Goal: Information Seeking & Learning: Learn about a topic

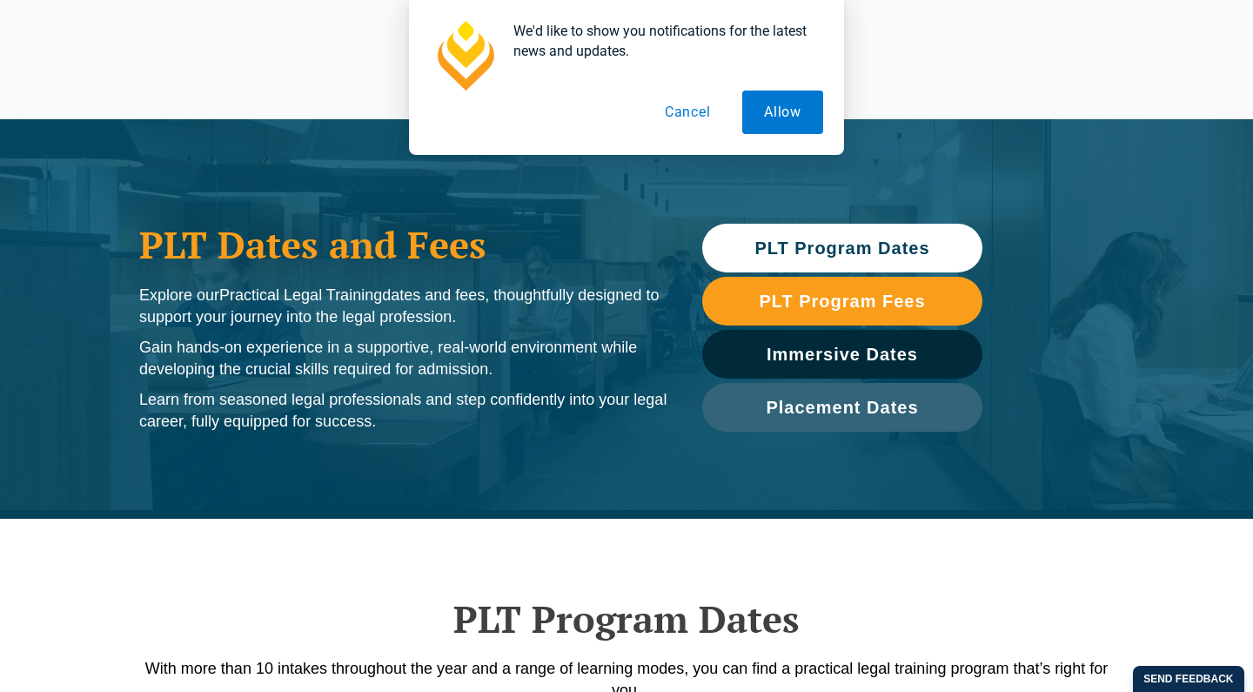
click at [839, 239] on span "PLT Program Dates" at bounding box center [841, 247] width 175 height 17
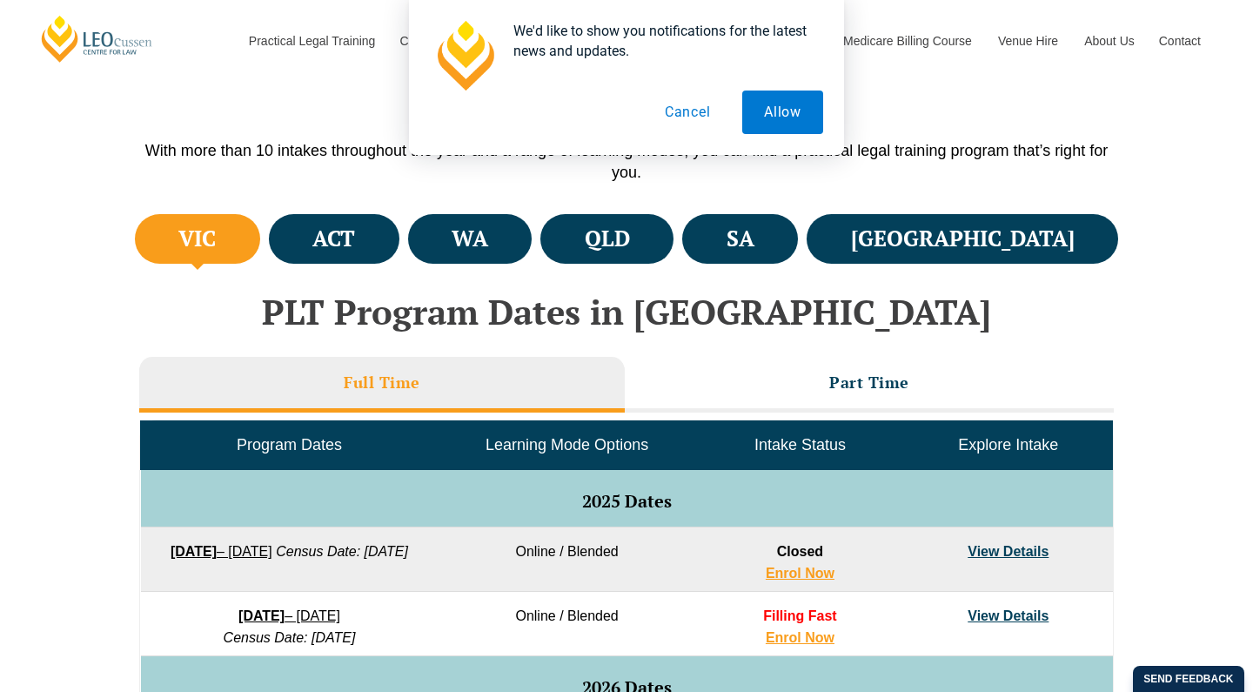
scroll to position [518, 0]
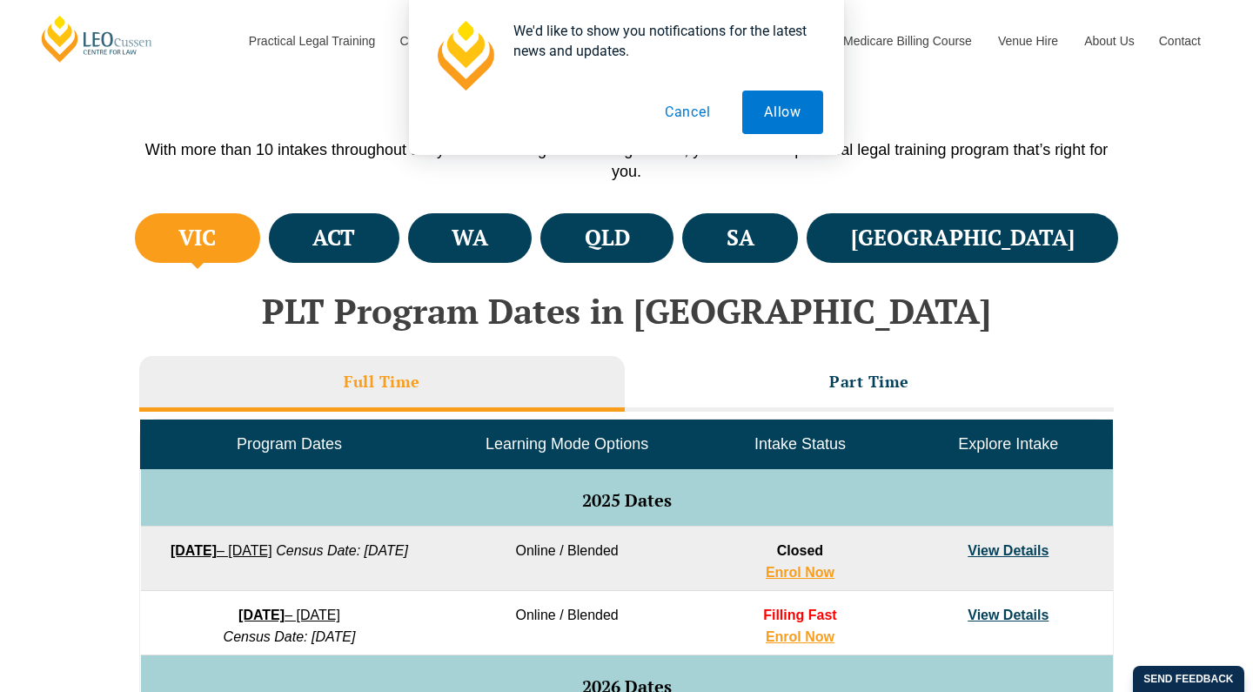
click at [684, 120] on button "Cancel" at bounding box center [688, 111] width 90 height 43
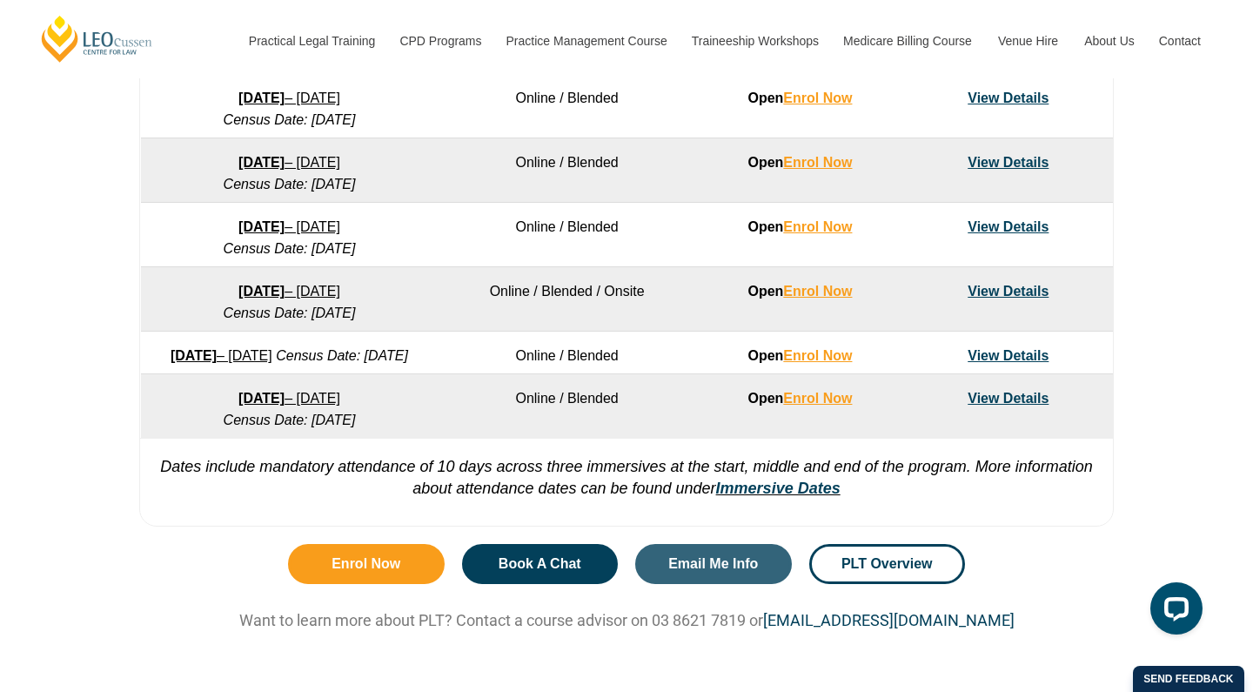
scroll to position [1222, 0]
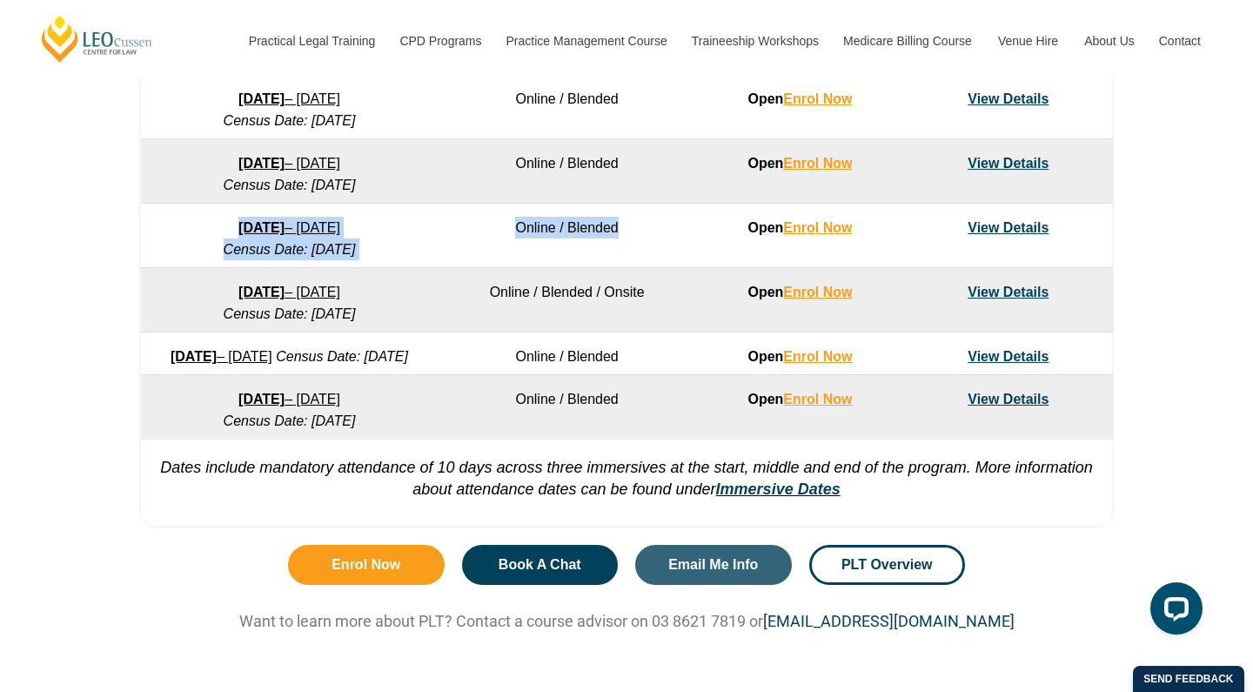
drag, startPoint x: 455, startPoint y: 244, endPoint x: 255, endPoint y: 209, distance: 203.2
click at [255, 209] on tr "22 June 2026 – 6 November 2026 Census Date: 20 July 2026 Online / Blended Open …" at bounding box center [627, 236] width 972 height 64
click at [229, 211] on td "22 June 2026 – 6 November 2026 Census Date: 20 July 2026" at bounding box center [289, 236] width 297 height 64
drag, startPoint x: 229, startPoint y: 211, endPoint x: 972, endPoint y: 237, distance: 744.2
click at [972, 237] on tr "22 June 2026 – 6 November 2026 Census Date: 20 July 2026 Online / Blended Open …" at bounding box center [627, 236] width 972 height 64
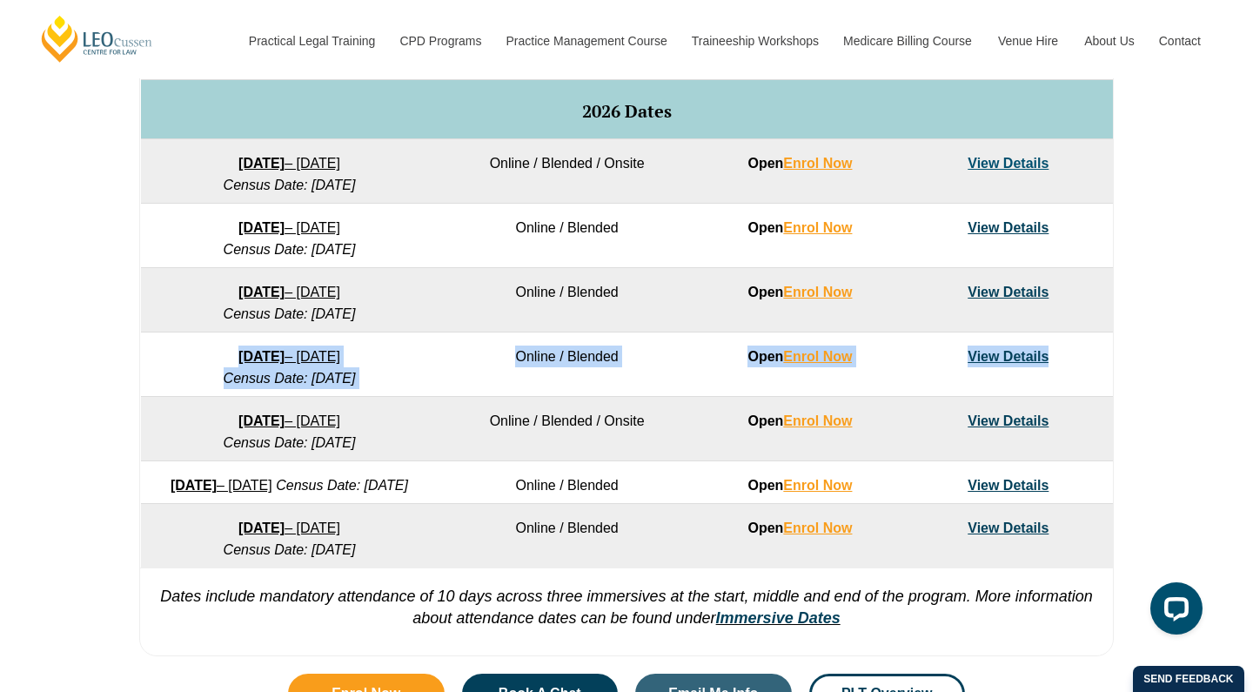
scroll to position [1170, 0]
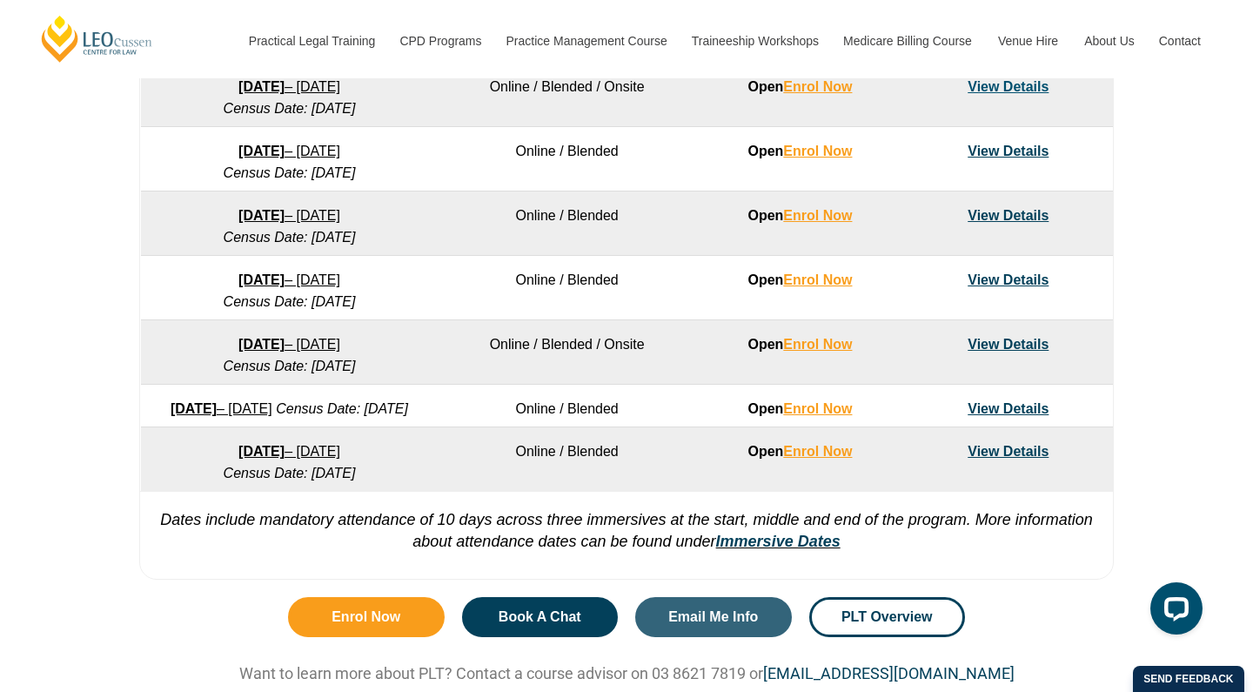
click at [750, 380] on td "Open Enrol Now" at bounding box center [800, 352] width 208 height 64
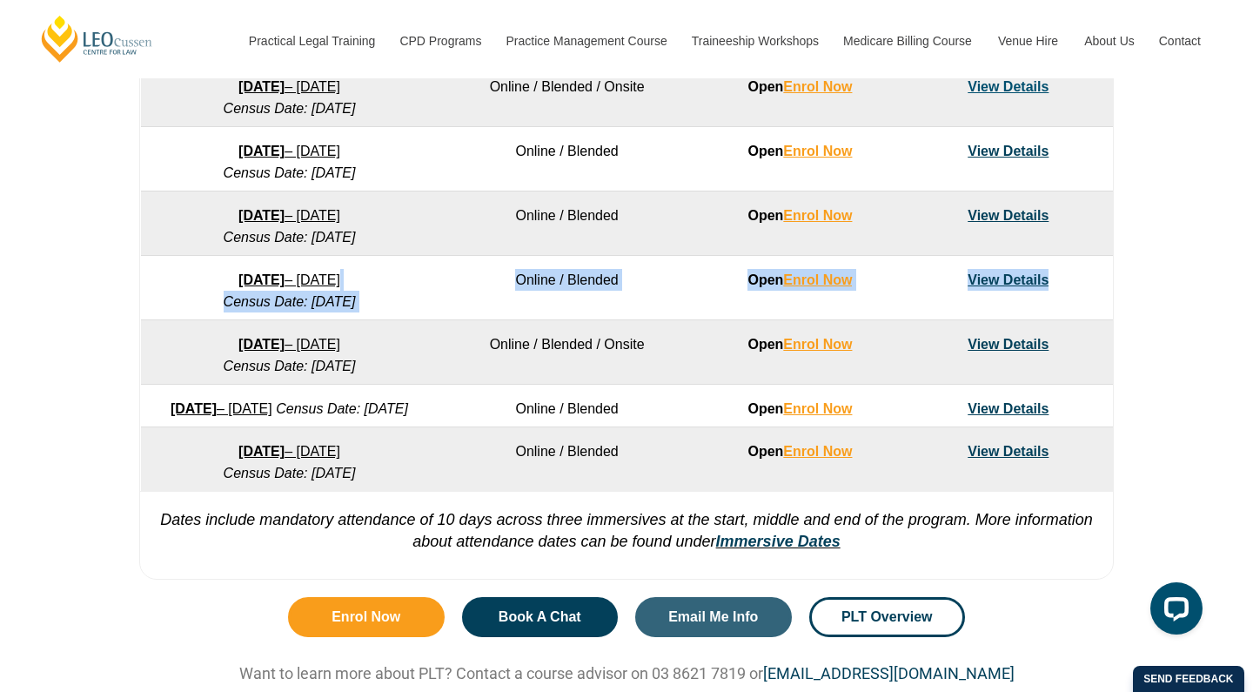
drag, startPoint x: 1066, startPoint y: 291, endPoint x: 321, endPoint y: 287, distance: 745.5
click at [321, 287] on tr "22 June 2026 – 6 November 2026 Census Date: 20 July 2026 Online / Blended Open …" at bounding box center [627, 288] width 972 height 64
click at [321, 287] on link "22 June 2026 – 6 November 2026" at bounding box center [289, 279] width 102 height 15
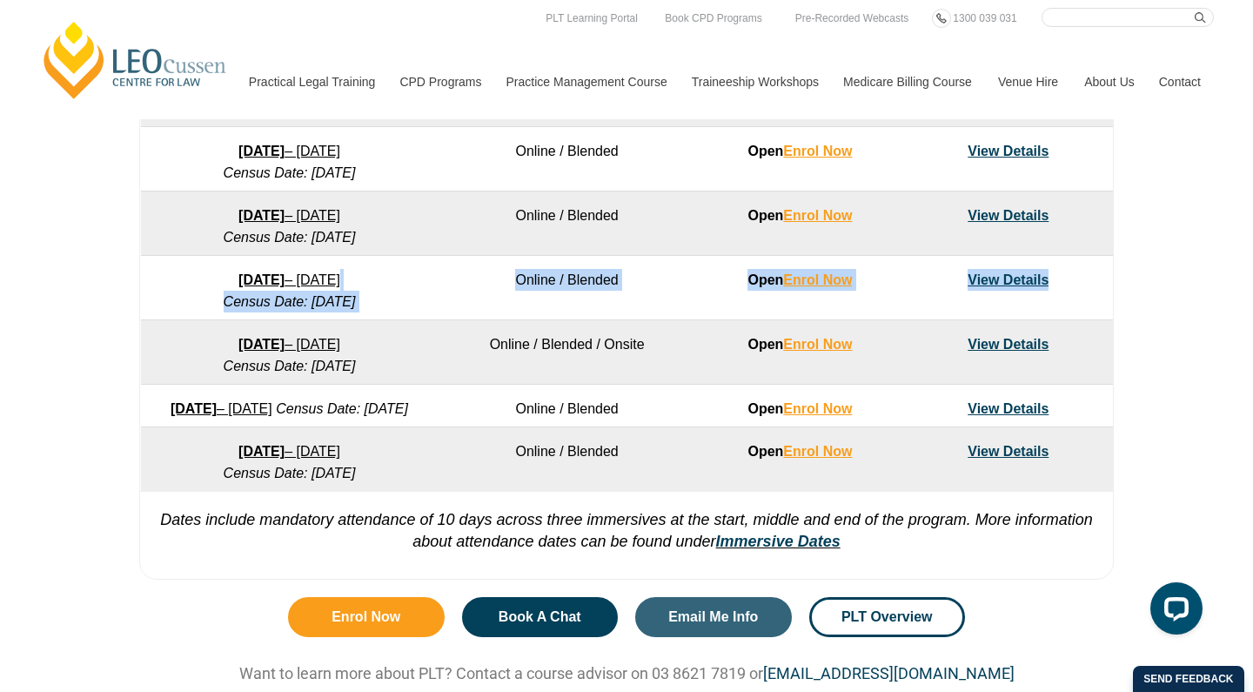
click at [450, 299] on td "Online / Blended" at bounding box center [566, 288] width 257 height 64
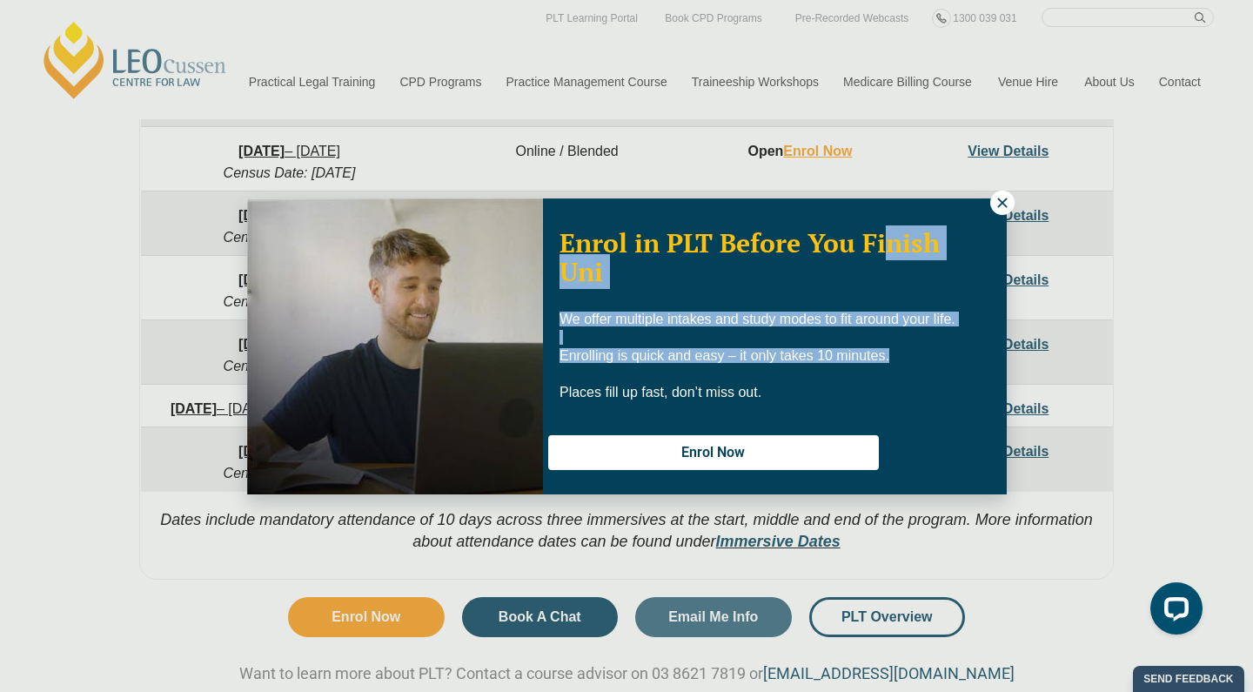
drag, startPoint x: 890, startPoint y: 364, endPoint x: 892, endPoint y: 239, distance: 124.4
click at [892, 239] on div "Enrol in PLT Before You Finish Uni We offer multiple intakes and study modes to…" at bounding box center [775, 351] width 464 height 268
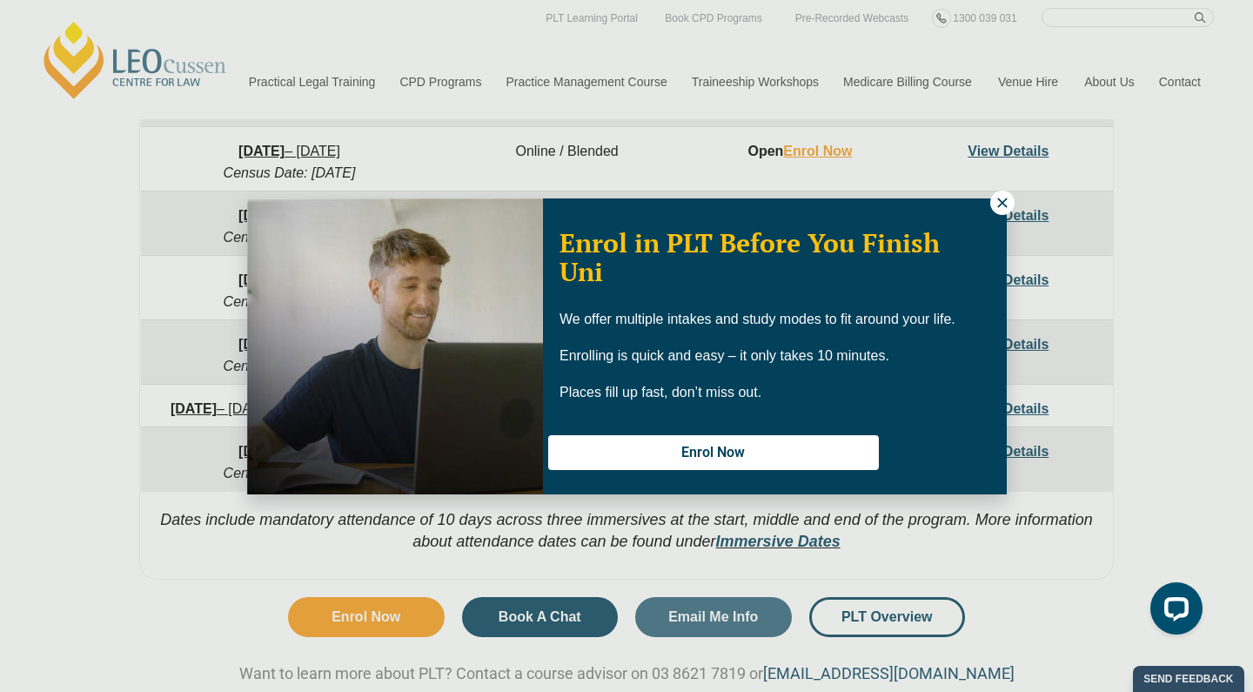
click at [912, 273] on p "Enrol in PLT Before You Finish Uni" at bounding box center [774, 257] width 431 height 57
click at [996, 206] on icon at bounding box center [1002, 203] width 16 height 16
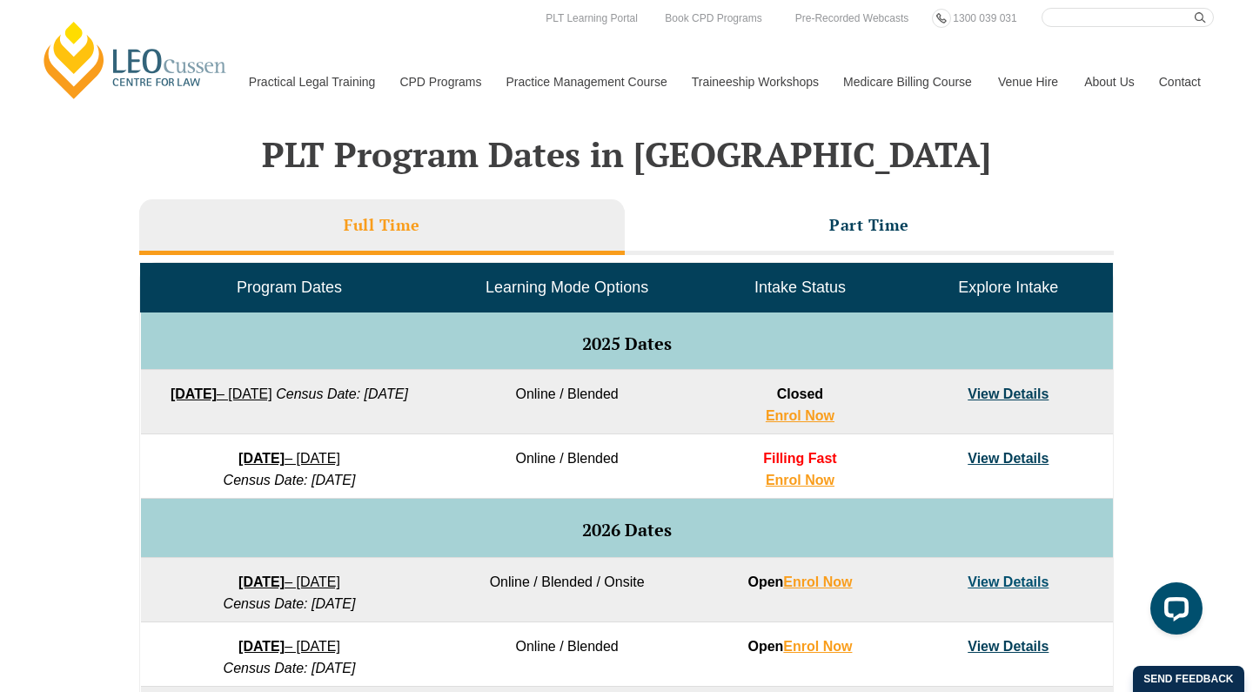
scroll to position [600, 0]
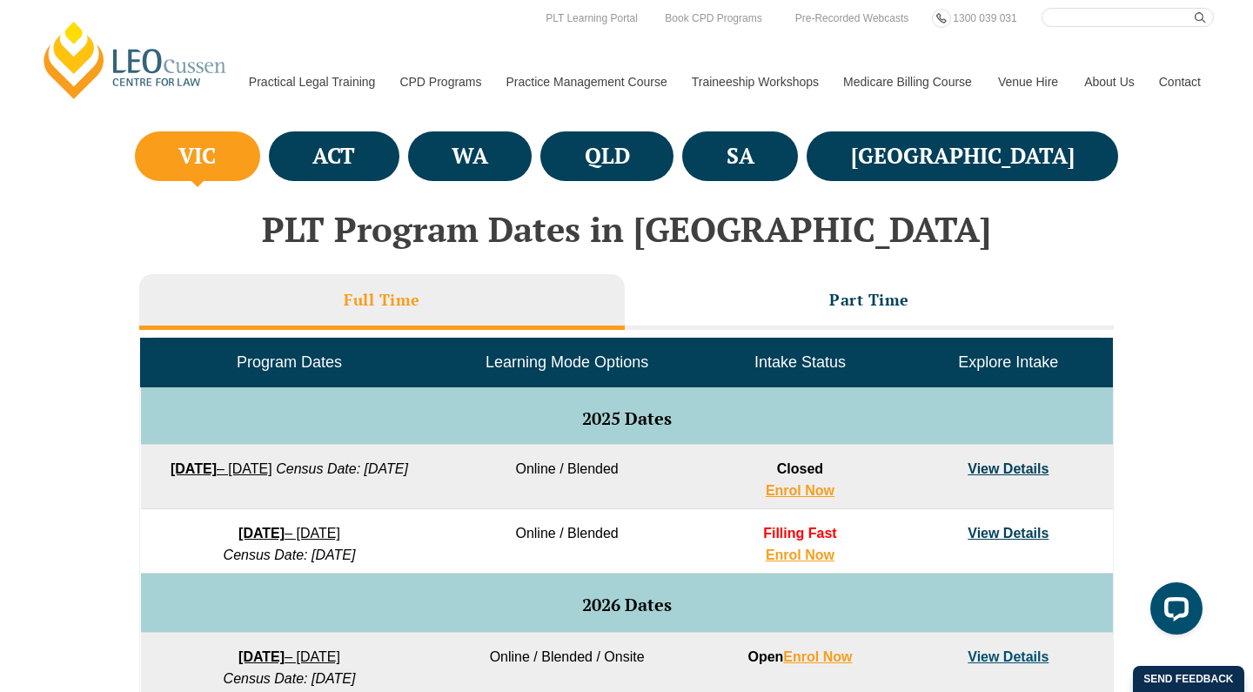
click at [489, 288] on li "Full Time" at bounding box center [381, 302] width 485 height 56
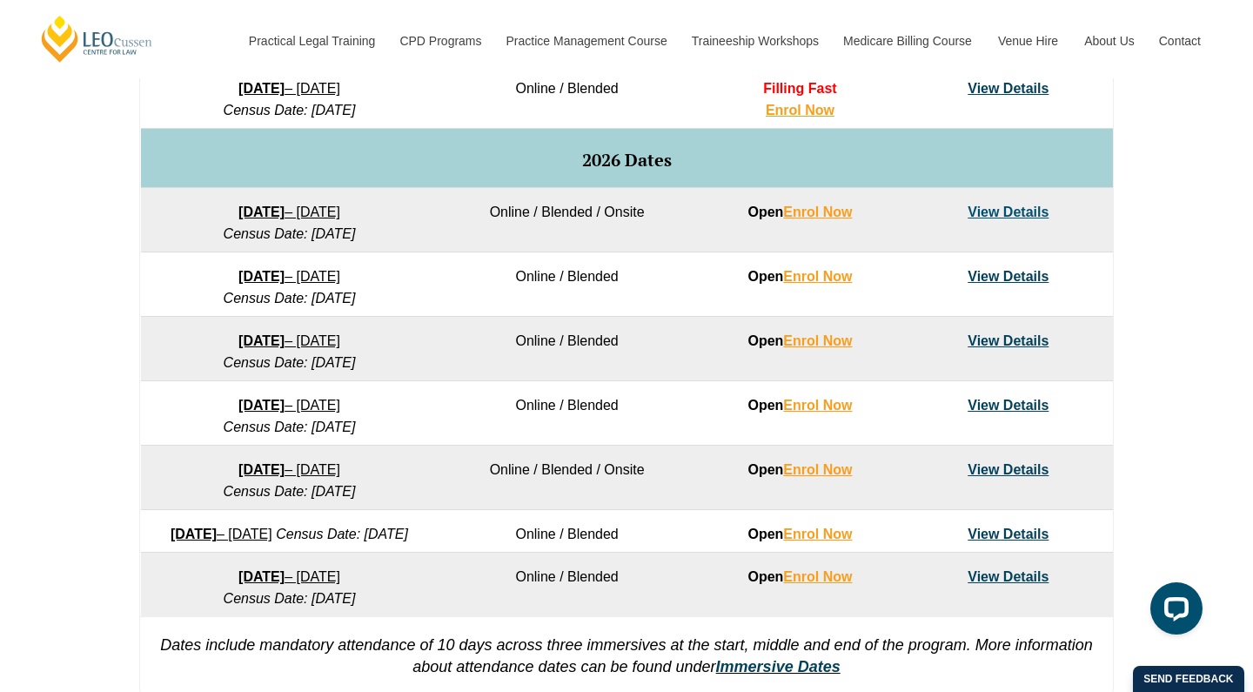
scroll to position [1152, 0]
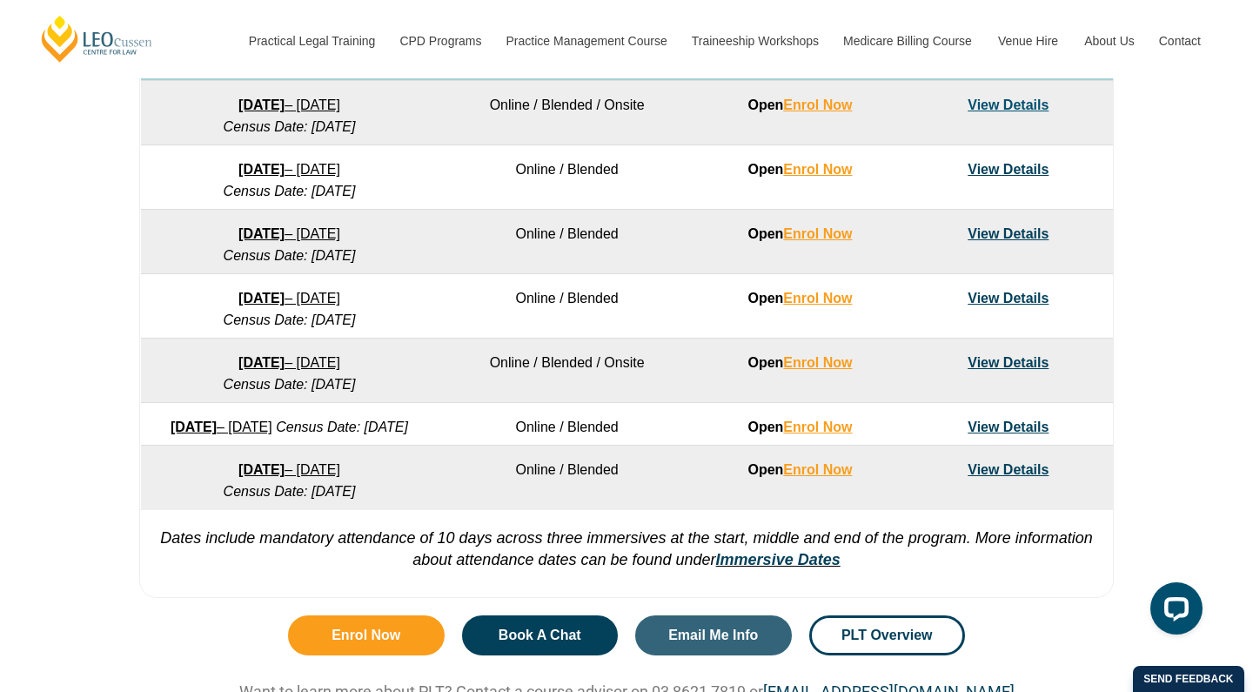
drag, startPoint x: 529, startPoint y: 363, endPoint x: 516, endPoint y: 360, distance: 13.3
click at [528, 363] on td "Online / Blended / Onsite" at bounding box center [566, 370] width 257 height 64
drag, startPoint x: 1070, startPoint y: 300, endPoint x: 168, endPoint y: 273, distance: 902.4
click at [168, 273] on tbody "Program Dates Learning Mode Options Intake Status Explore Intake 2025 Dates 22 …" at bounding box center [627, 148] width 972 height 723
click at [1004, 297] on link "View Details" at bounding box center [1007, 298] width 81 height 15
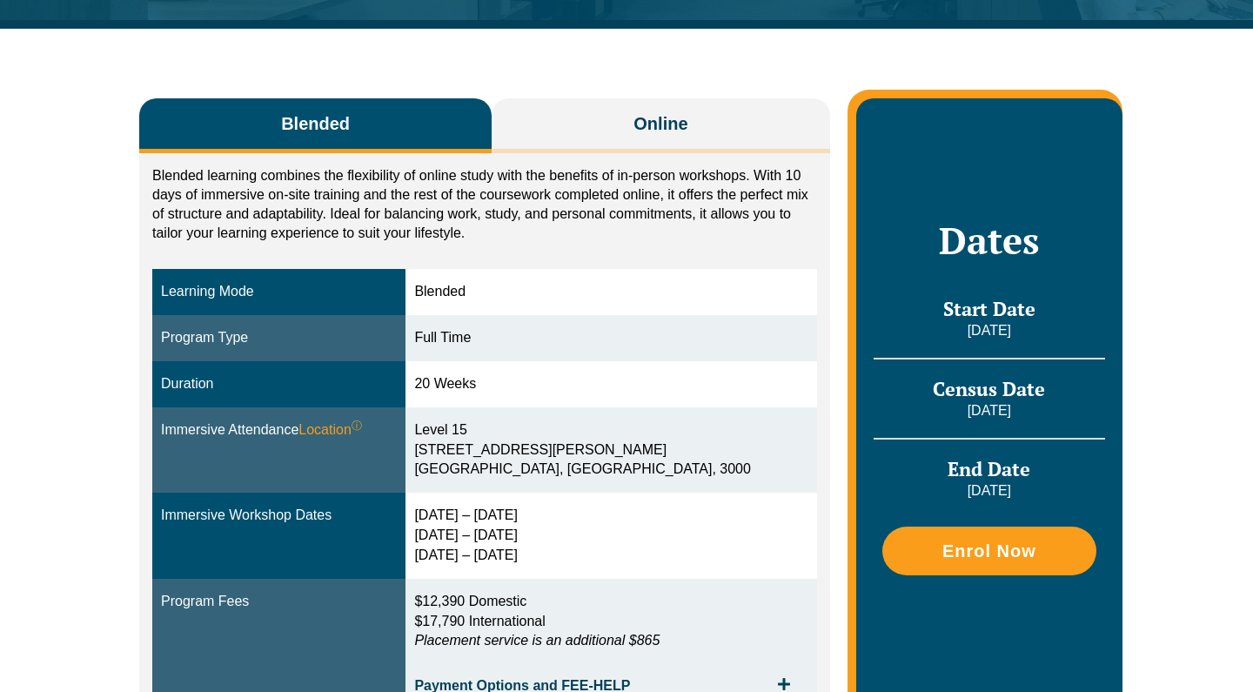
scroll to position [317, 0]
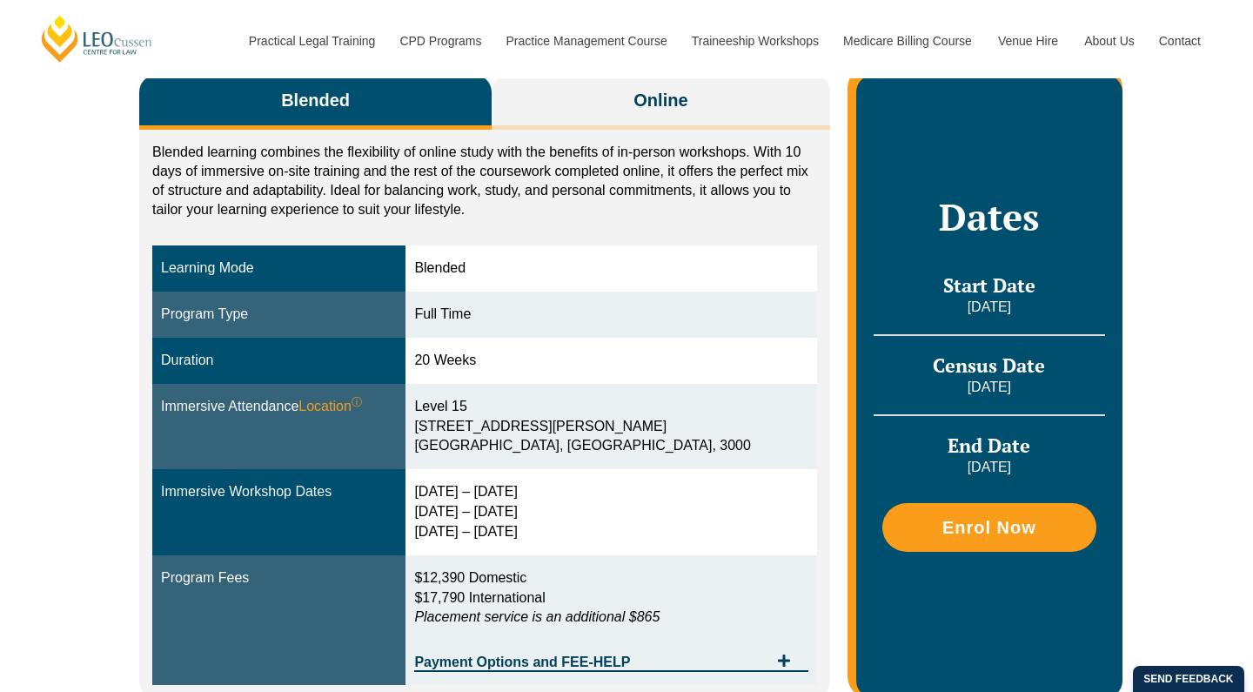
click at [705, 260] on div "Blended" at bounding box center [610, 268] width 393 height 20
click at [703, 397] on div "Level 15 15 William Street Melbourne, Victoria, 3000" at bounding box center [610, 427] width 393 height 60
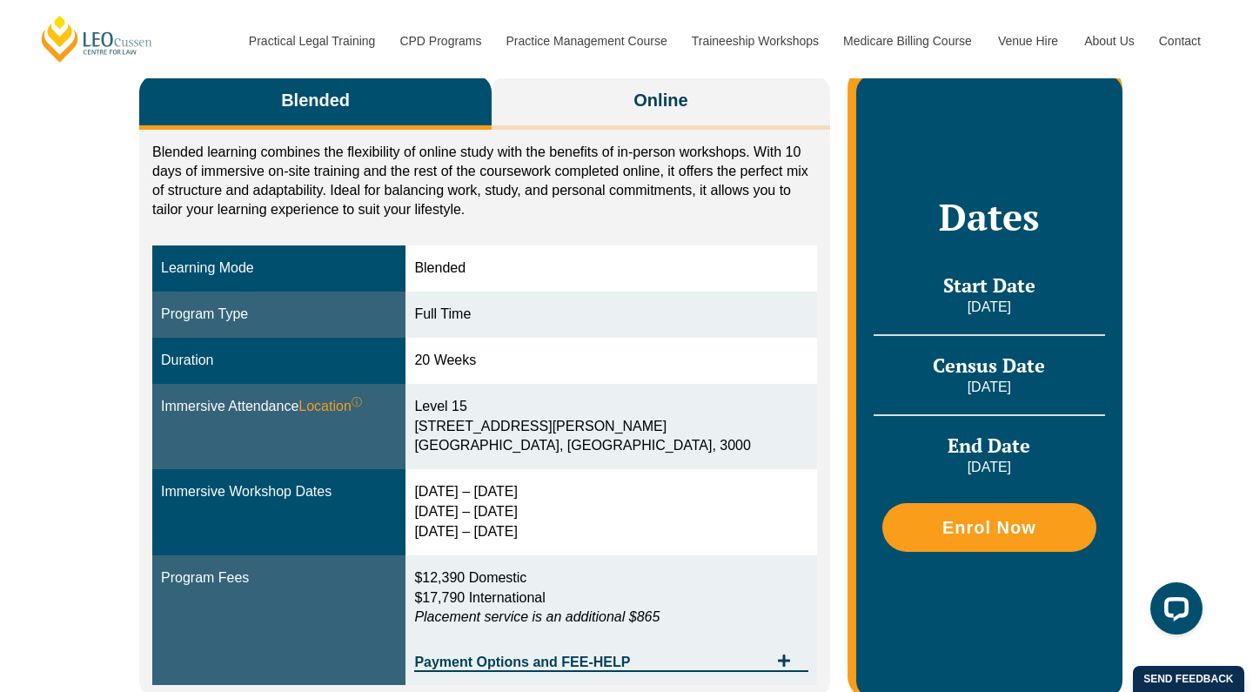
click at [703, 397] on div "Level 15 15 William Street Melbourne, Victoria, 3000" at bounding box center [610, 427] width 393 height 60
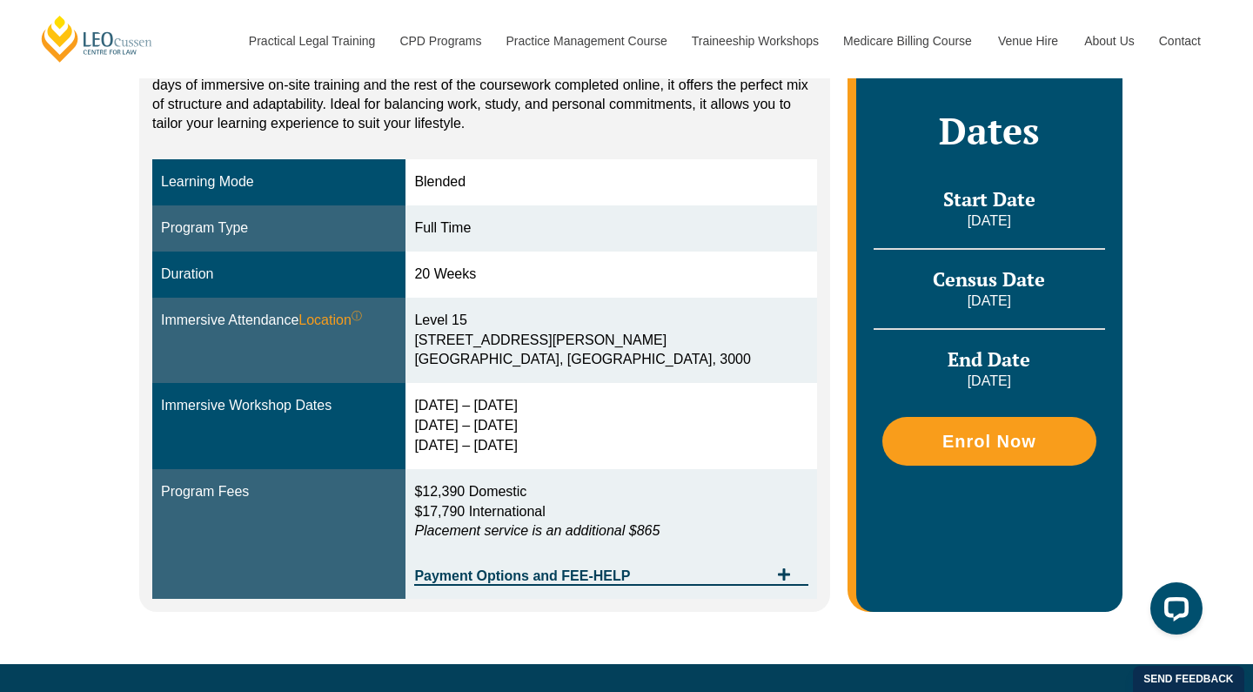
scroll to position [491, 0]
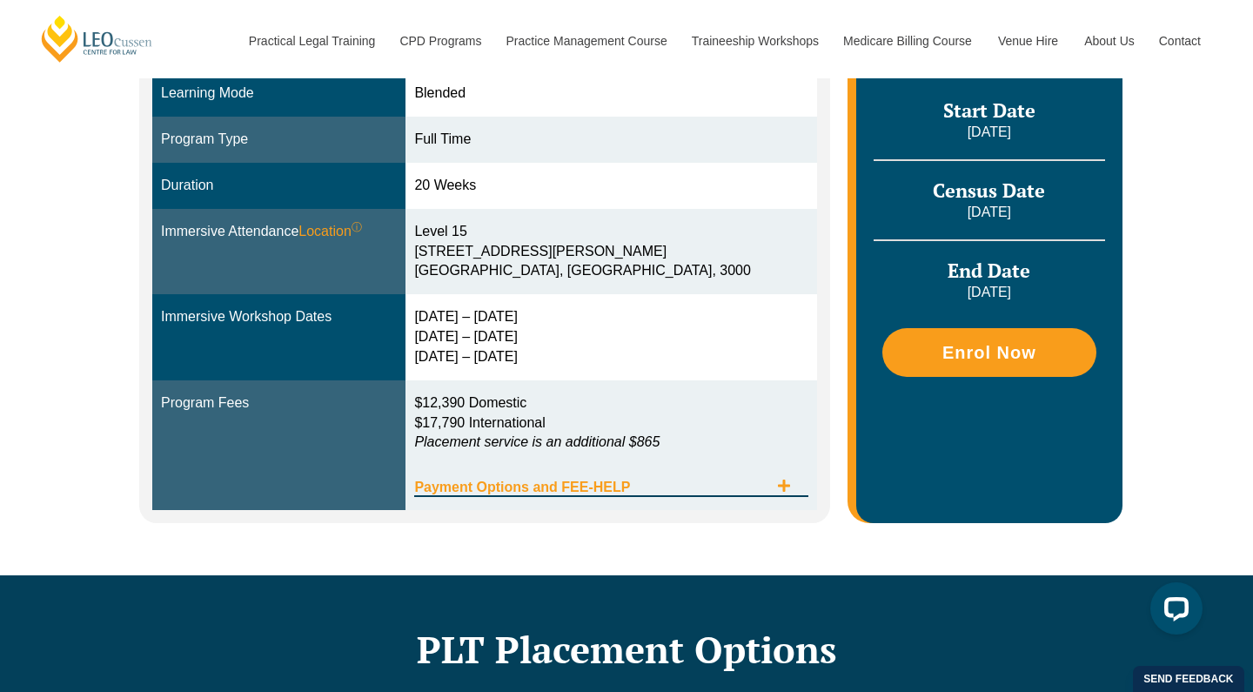
click at [622, 480] on span "Payment Options and FEE-HELP" at bounding box center [590, 487] width 353 height 14
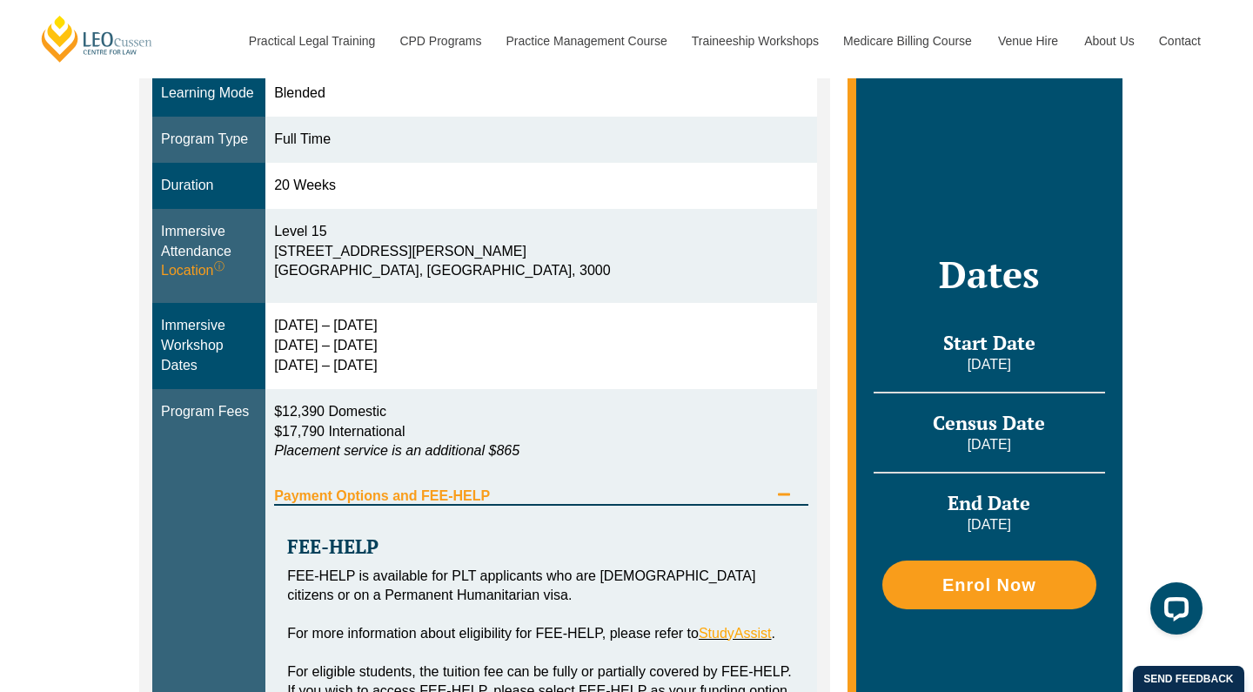
drag, startPoint x: 599, startPoint y: 411, endPoint x: 597, endPoint y: 332, distance: 79.2
click at [597, 332] on tbody "Learning Mode Blended Program Type Full Time Duration 20 Weeks Immersive Attend…" at bounding box center [484, 522] width 665 height 904
click at [478, 365] on div "29 Jun – 2 Jul 2026 8 – 10 Sep 2026 27 – 29 Oct 2026" at bounding box center [541, 346] width 534 height 60
drag, startPoint x: 367, startPoint y: 405, endPoint x: 244, endPoint y: 361, distance: 131.2
click at [265, 361] on td "29 Jun – 2 Jul 2026 8 – 10 Sep 2026 27 – 29 Oct 2026" at bounding box center [540, 346] width 551 height 86
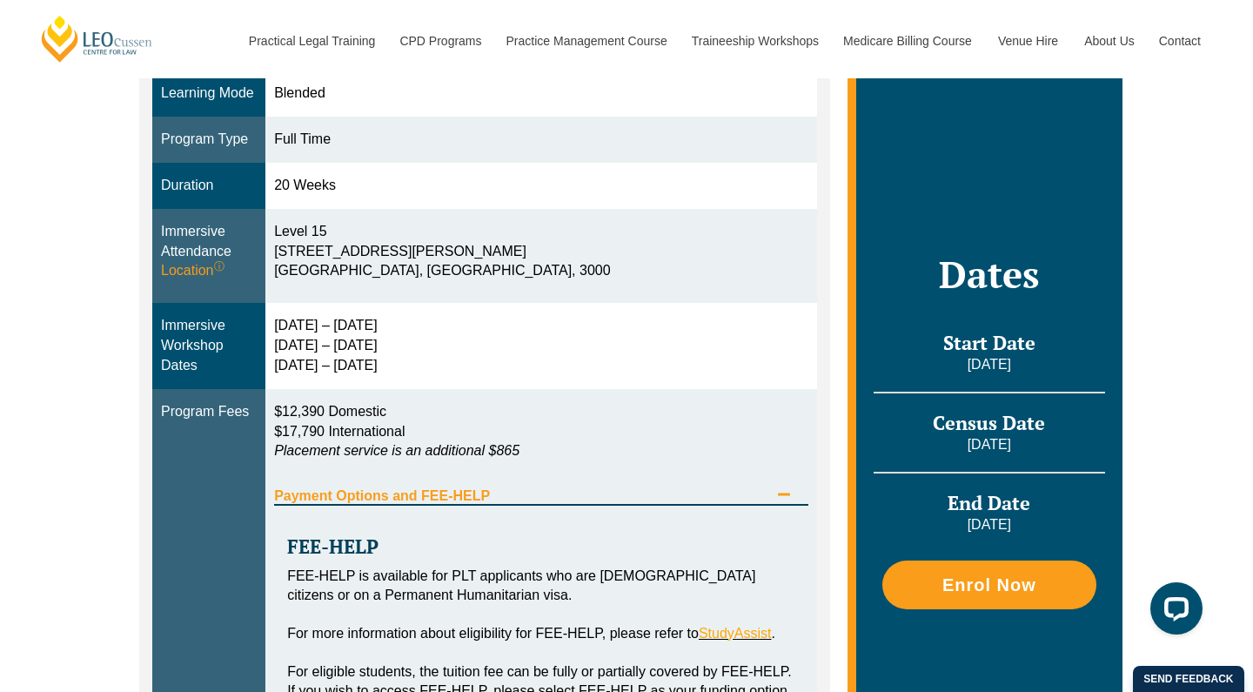
click at [303, 376] on div "29 Jun – 2 Jul 2026 8 – 10 Sep 2026 27 – 29 Oct 2026" at bounding box center [541, 346] width 534 height 60
drag, startPoint x: 364, startPoint y: 389, endPoint x: 226, endPoint y: 355, distance: 142.4
click at [226, 355] on tr "Immersive Workshop Dates 29 Jun – 2 Jul 2026 8 – 10 Sep 2026 27 – 29 Oct 2026" at bounding box center [484, 346] width 665 height 86
drag, startPoint x: 390, startPoint y: 452, endPoint x: 254, endPoint y: 468, distance: 136.6
click at [274, 462] on p "$12,390 Domestic $17,790 International Placement service is an additional $865" at bounding box center [541, 432] width 534 height 60
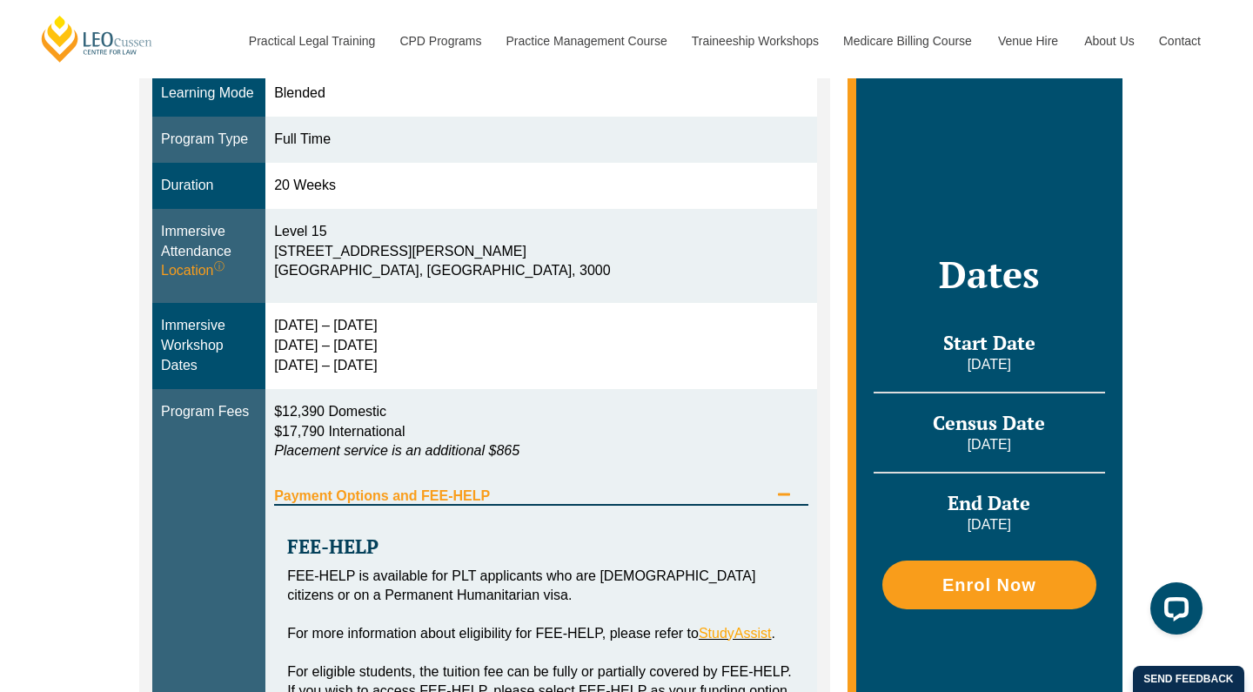
click at [367, 304] on td "Level 15 15 William Street Melbourne, Victoria, 3000" at bounding box center [540, 256] width 551 height 95
drag, startPoint x: 498, startPoint y: 471, endPoint x: 290, endPoint y: 474, distance: 208.8
click at [290, 462] on p "$12,390 Domestic $17,790 International Placement service is an additional $865" at bounding box center [541, 432] width 534 height 60
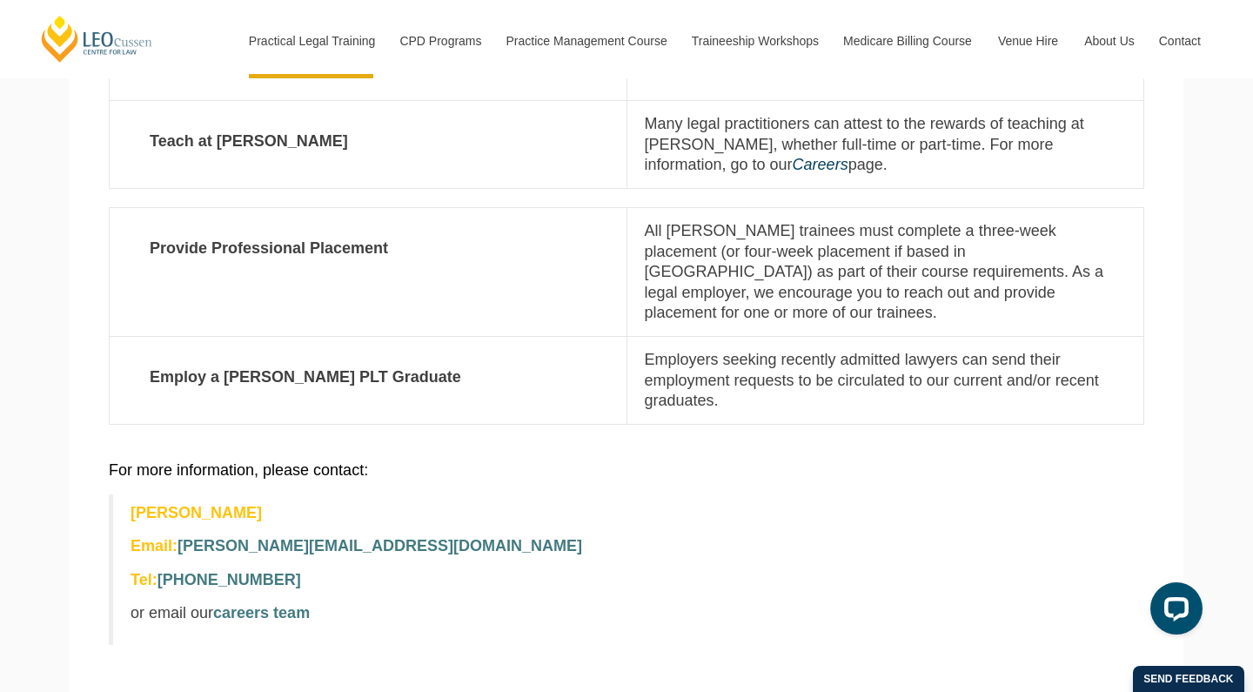
scroll to position [624, 0]
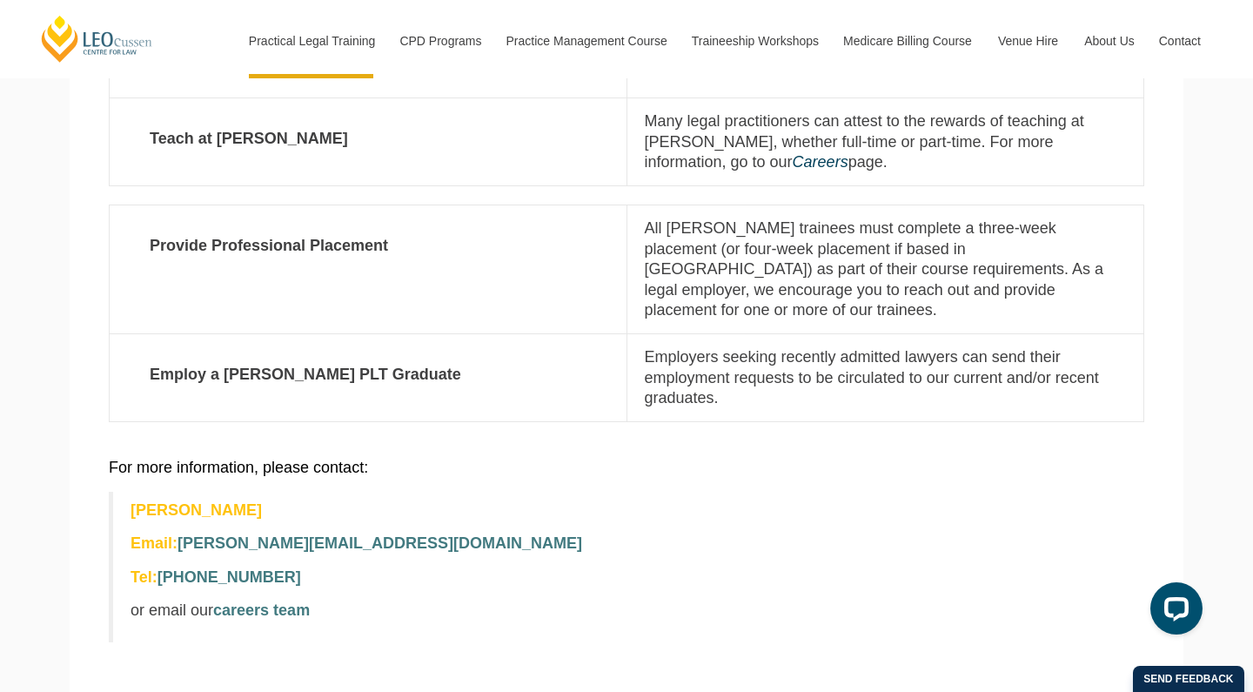
drag, startPoint x: 270, startPoint y: 485, endPoint x: 193, endPoint y: 485, distance: 76.5
click at [193, 501] on strong "Alex Giannopoulos" at bounding box center [195, 509] width 131 height 17
click at [210, 501] on strong "Alex Giannopoulos" at bounding box center [195, 509] width 131 height 17
click at [280, 500] on p "Alex Giannopoulos" at bounding box center [628, 510] width 996 height 20
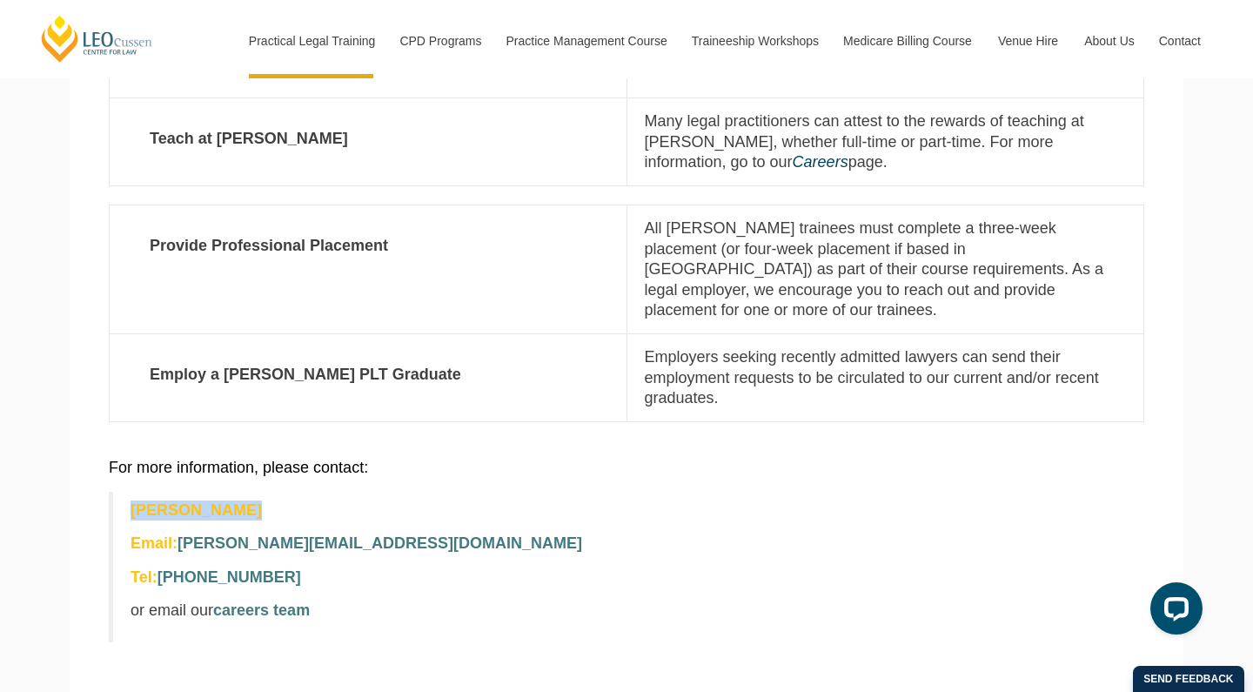
click at [280, 500] on p "Alex Giannopoulos" at bounding box center [628, 510] width 996 height 20
click at [411, 500] on p "Alex Giannopoulos" at bounding box center [628, 510] width 996 height 20
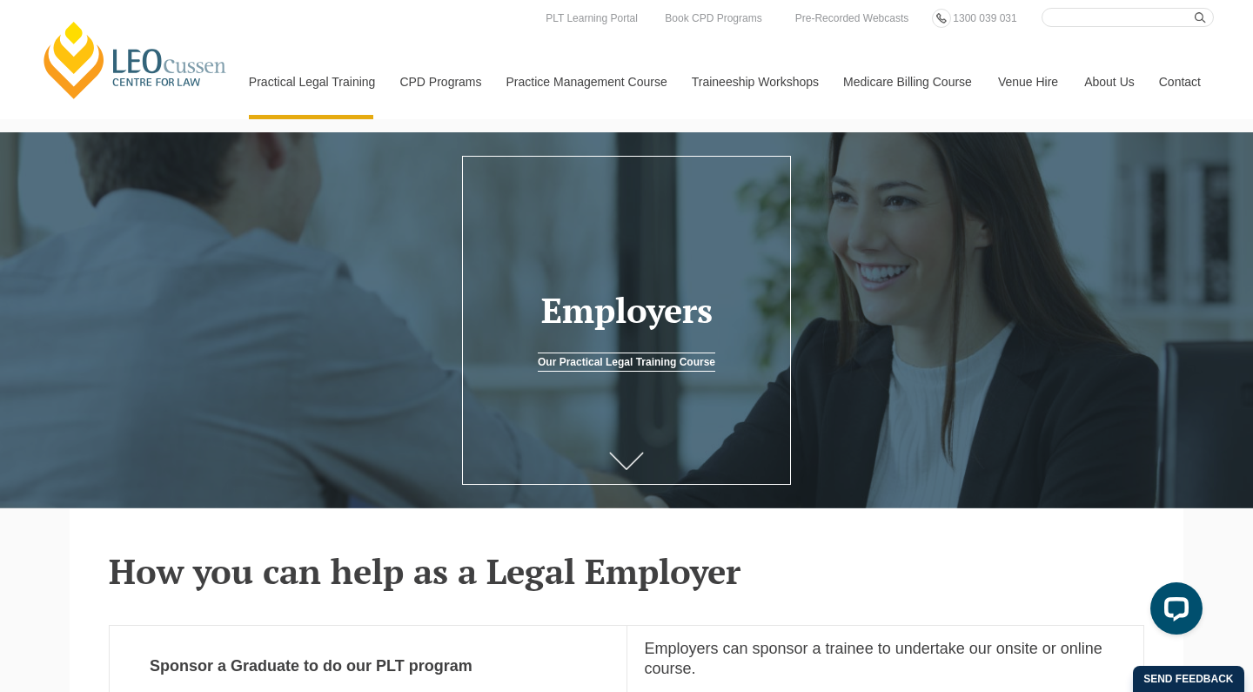
scroll to position [0, 0]
click at [603, 461] on link at bounding box center [626, 462] width 70 height 57
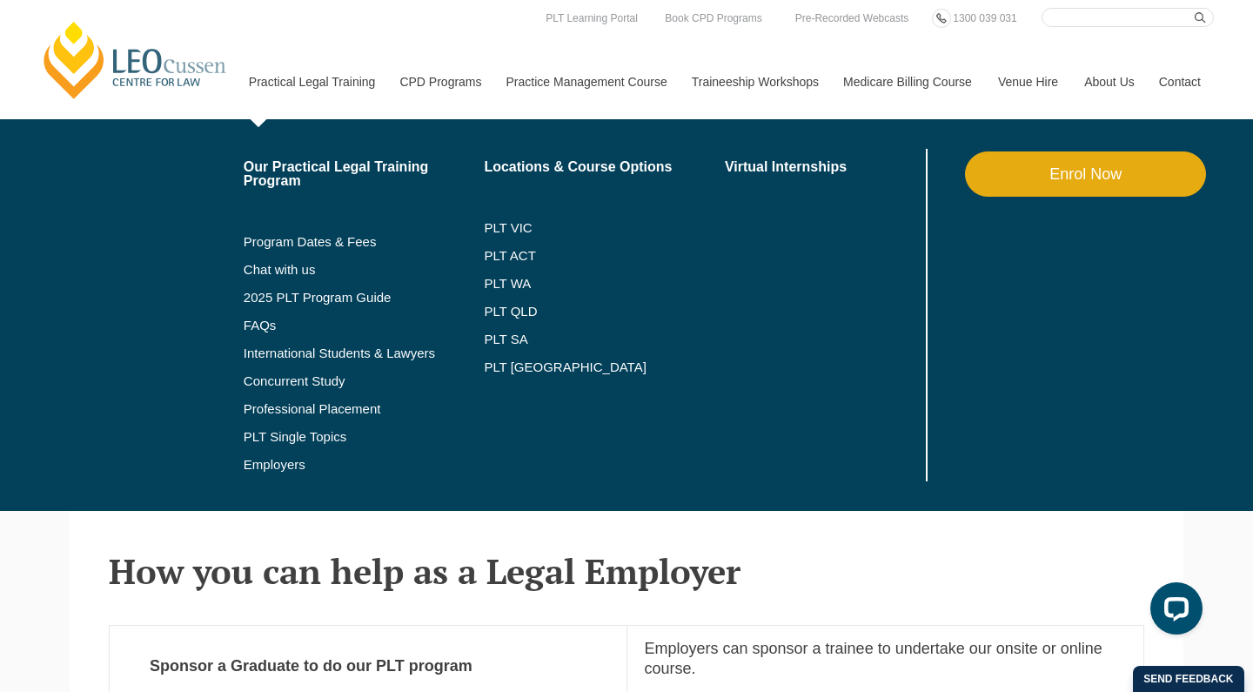
drag, startPoint x: 286, startPoint y: 87, endPoint x: 287, endPoint y: 136, distance: 48.7
click at [321, 237] on link "Program Dates & Fees" at bounding box center [364, 242] width 241 height 14
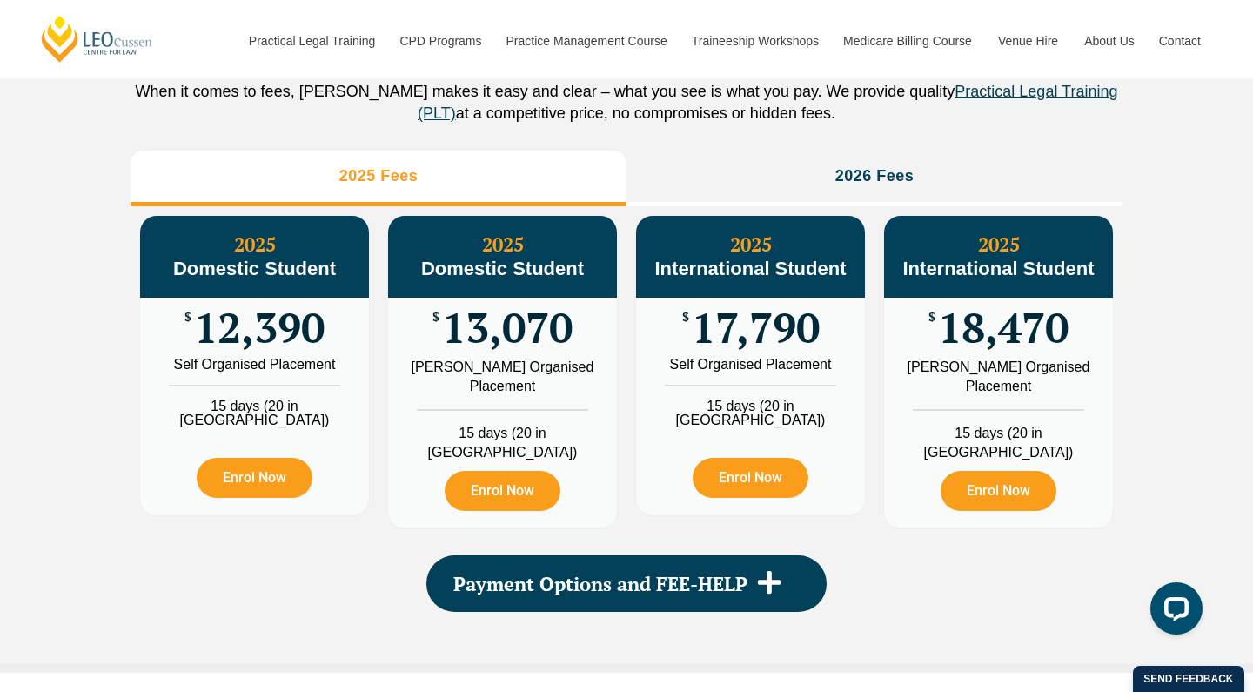
scroll to position [1996, 0]
